Goal: Transaction & Acquisition: Purchase product/service

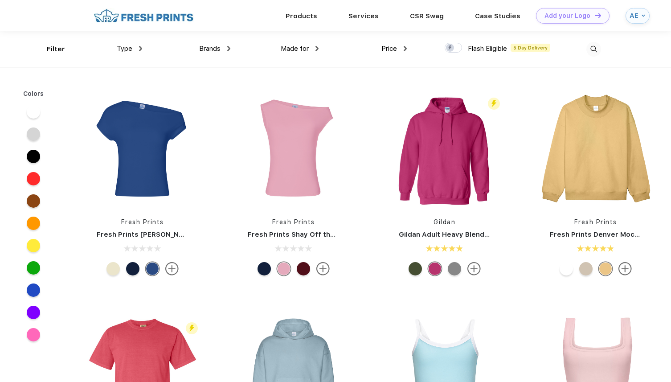
click at [314, 50] on div "Made for" at bounding box center [300, 49] width 38 height 10
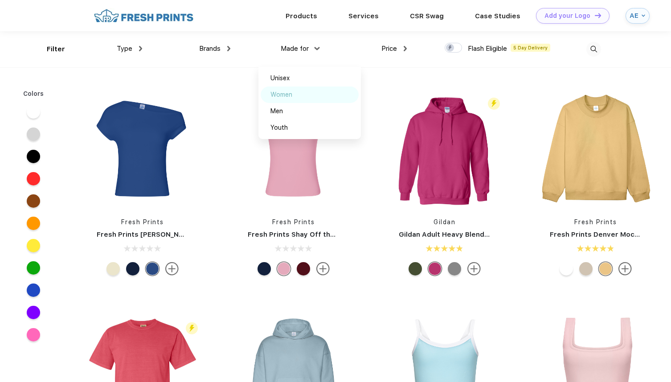
click at [305, 95] on img at bounding box center [302, 94] width 7 height 4
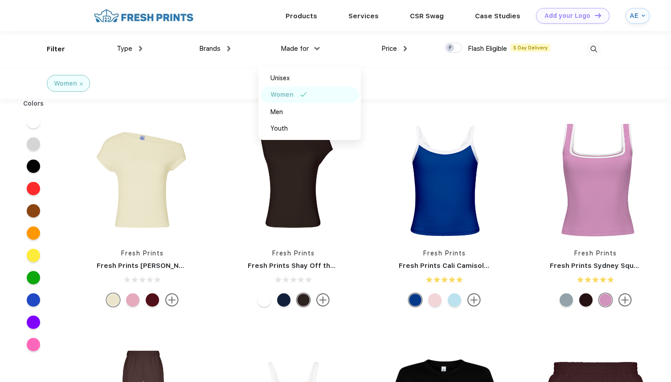
click at [438, 65] on div "Filter Type Shirts Sweaters Bottoms Accessories Hats Tanks Jackets Jerseys Polo…" at bounding box center [324, 49] width 554 height 36
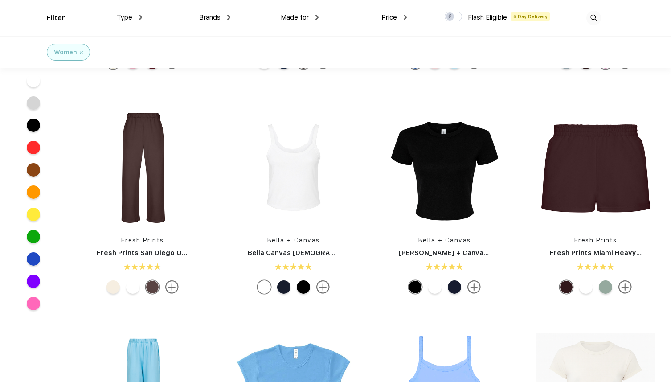
scroll to position [196, 0]
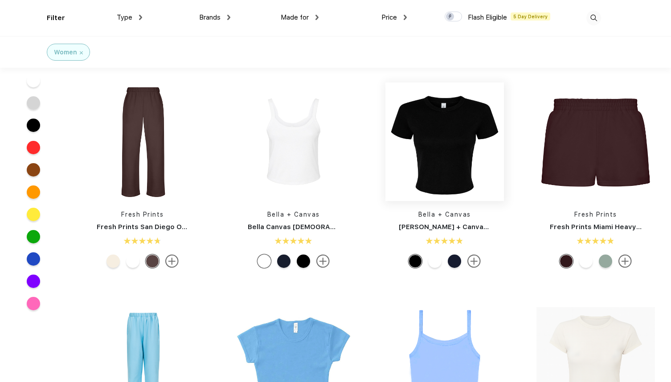
click at [439, 166] on img at bounding box center [444, 141] width 118 height 118
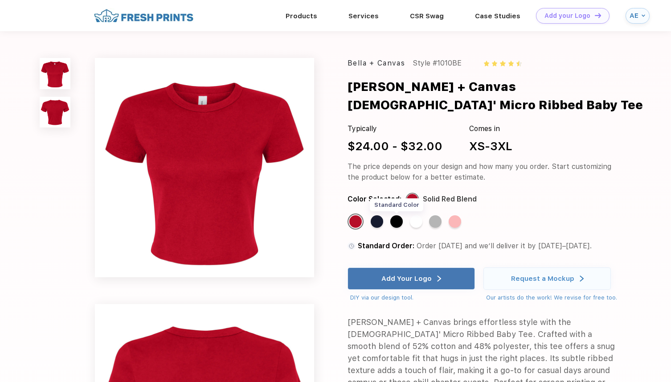
click at [398, 215] on div "Standard Color" at bounding box center [396, 221] width 12 height 12
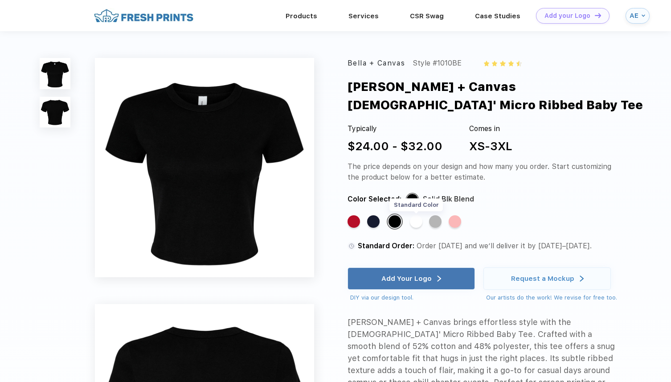
click at [418, 215] on div "Standard Color" at bounding box center [416, 221] width 12 height 12
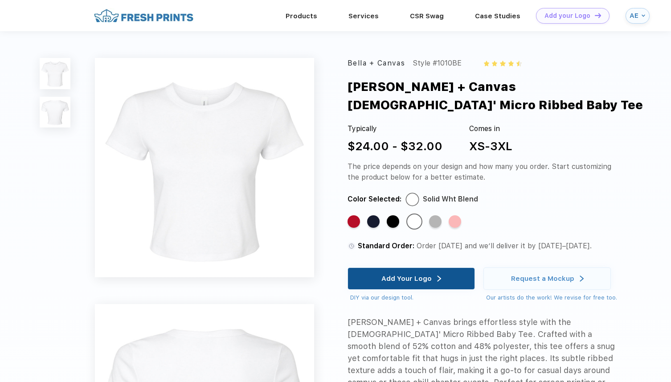
click at [428, 268] on div "Add Your Logo" at bounding box center [411, 278] width 60 height 21
